Goal: Information Seeking & Learning: Learn about a topic

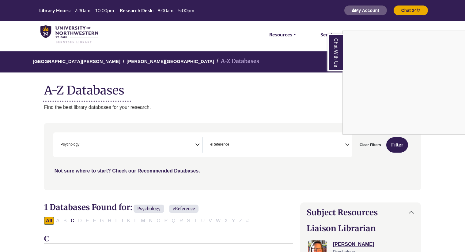
select select "*****"
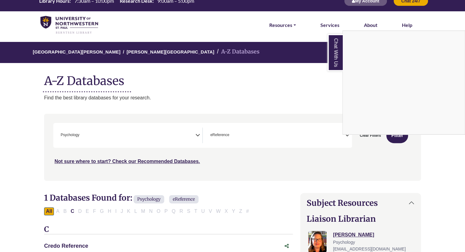
scroll to position [9, 0]
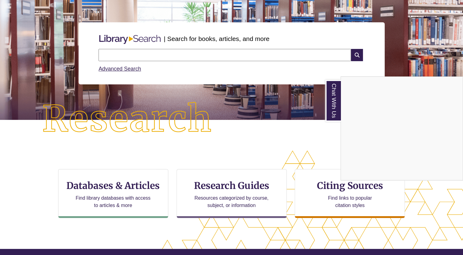
scroll to position [62, 0]
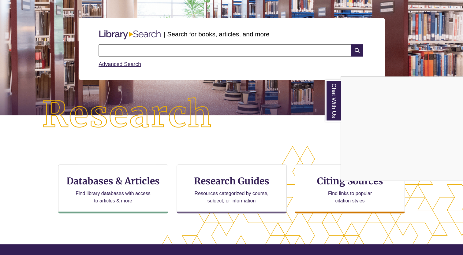
click at [132, 184] on div "Chat With Us" at bounding box center [231, 127] width 463 height 255
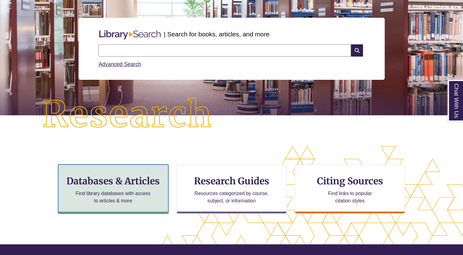
click at [132, 184] on h3 "Databases & Articles" at bounding box center [113, 181] width 100 height 12
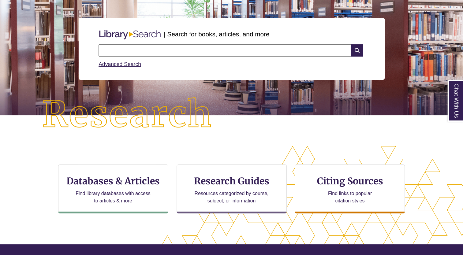
click at [133, 46] on input "text" at bounding box center [225, 50] width 253 height 12
type input "**********"
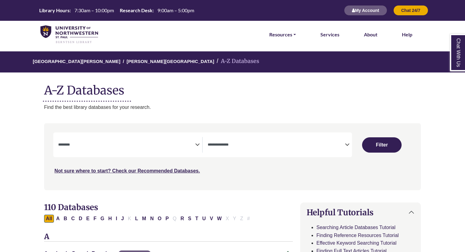
select select "Database Subject Filter"
select select "Database Types Filter"
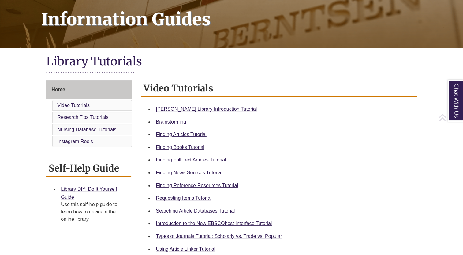
scroll to position [93, 0]
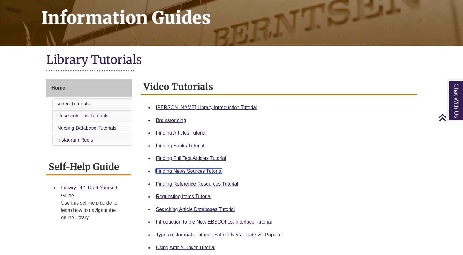
click at [210, 172] on link "Finding News Sources Tutorial" at bounding box center [189, 171] width 66 height 5
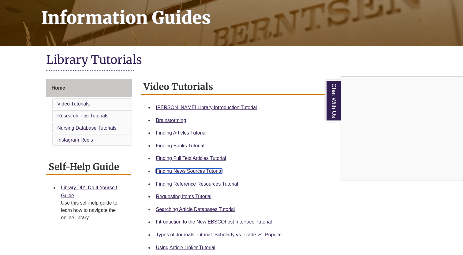
scroll to position [316, 0]
